Goal: Navigation & Orientation: Find specific page/section

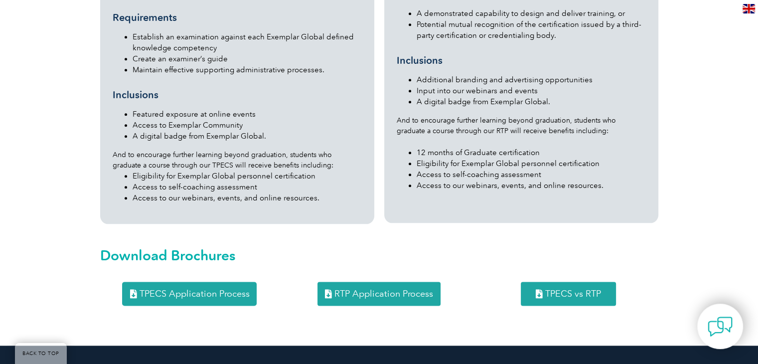
scroll to position [1292, 0]
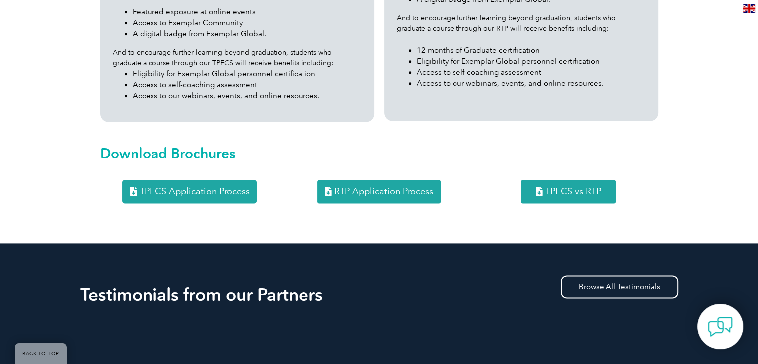
click at [406, 187] on span "RTP Application Process" at bounding box center [384, 191] width 99 height 9
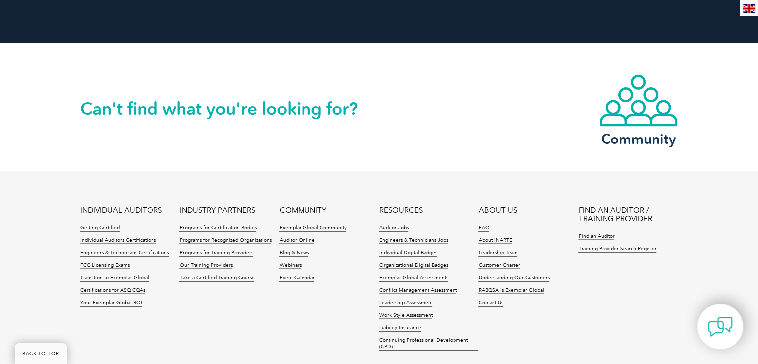
scroll to position [2035, 0]
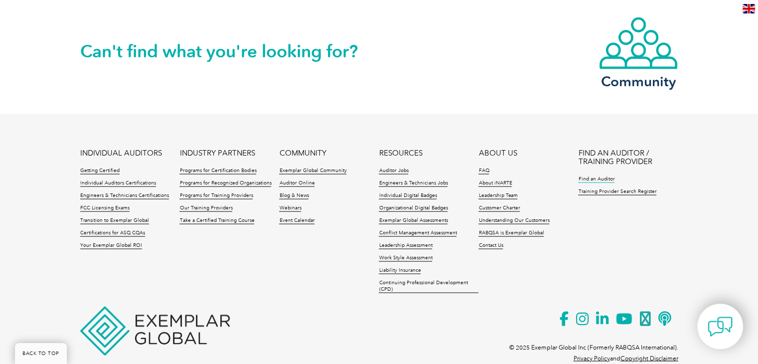
click at [604, 176] on link "Find an Auditor" at bounding box center [596, 179] width 36 height 7
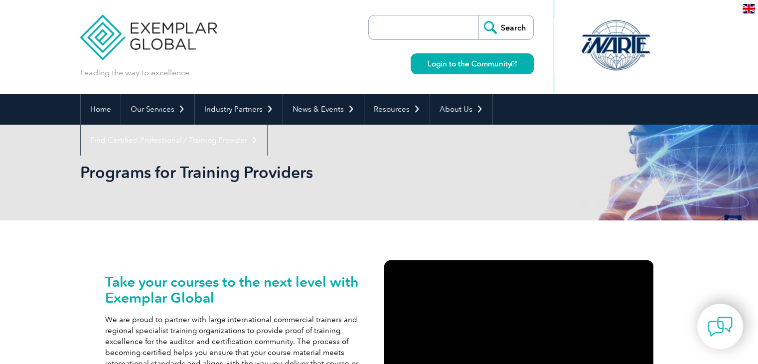
click at [267, 125] on link "Find Certified Professional / Training Provider" at bounding box center [174, 140] width 186 height 31
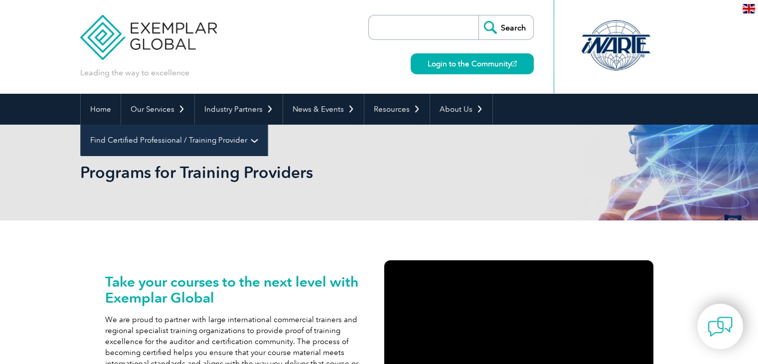
click at [267, 125] on link "Find Certified Professional / Training Provider" at bounding box center [174, 140] width 186 height 31
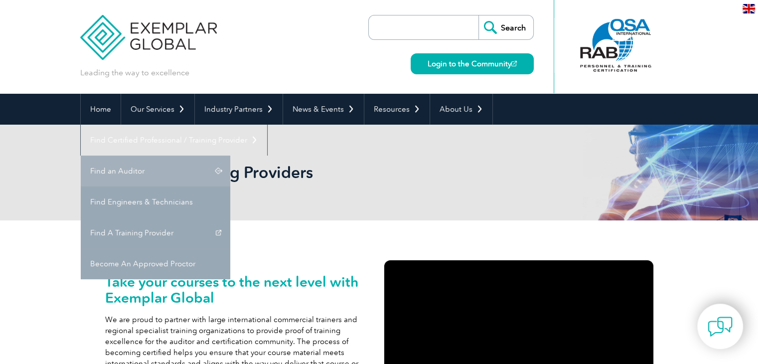
click at [230, 156] on link "Find an Auditor" at bounding box center [156, 171] width 150 height 31
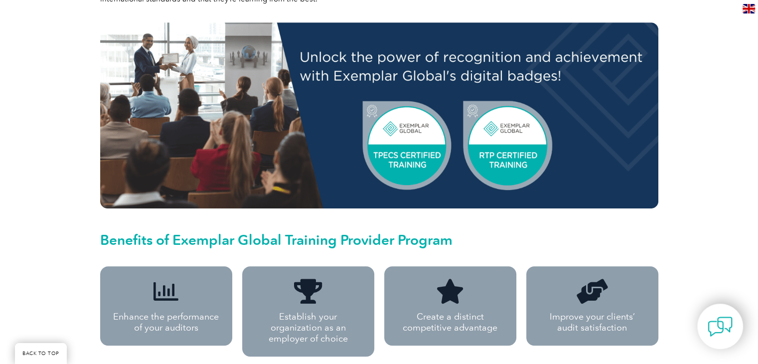
scroll to position [449, 0]
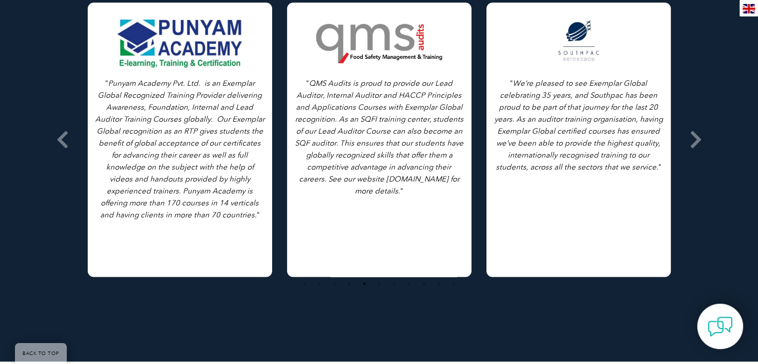
scroll to position [1435, 0]
